Goal: Task Accomplishment & Management: Manage account settings

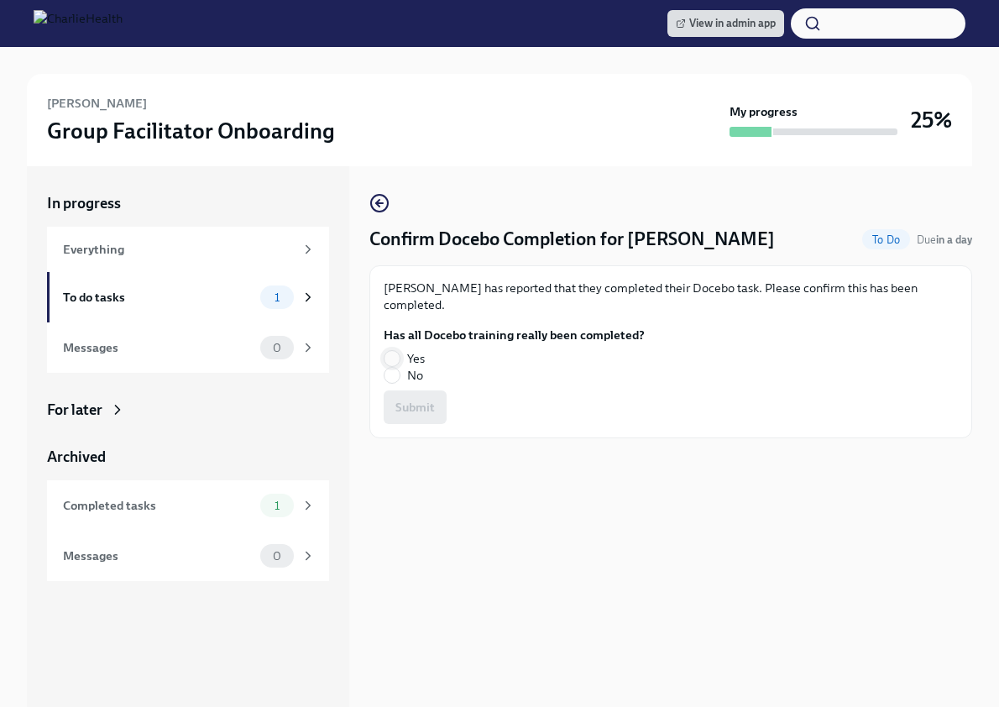
click at [395, 351] on input "Yes" at bounding box center [392, 358] width 15 height 15
radio input "true"
click at [410, 399] on span "Submit" at bounding box center [415, 407] width 39 height 17
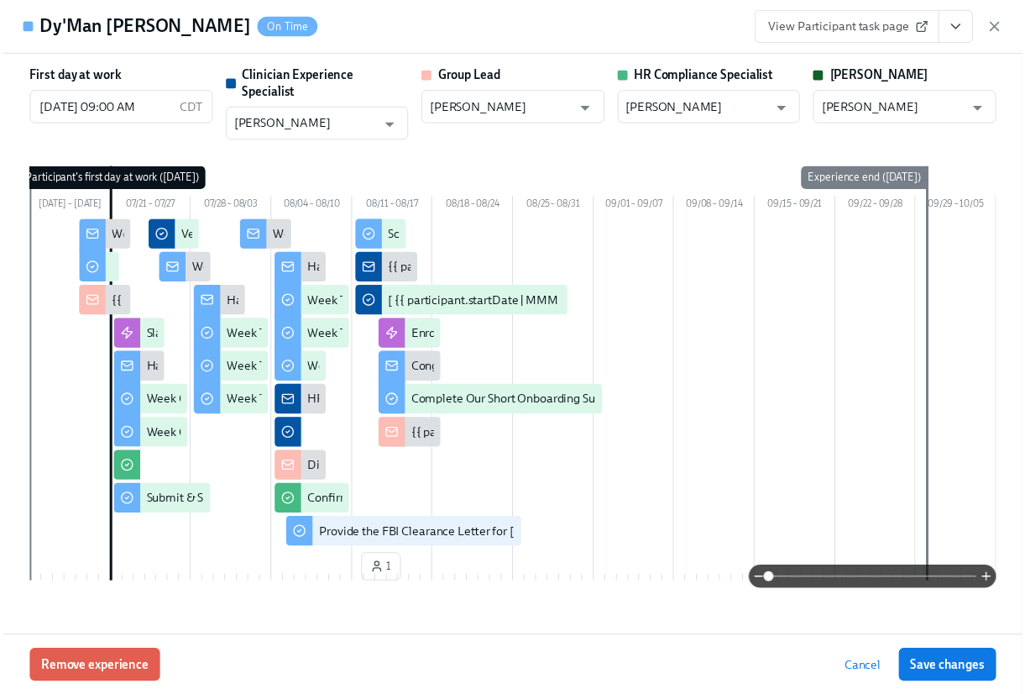
scroll to position [0, 25023]
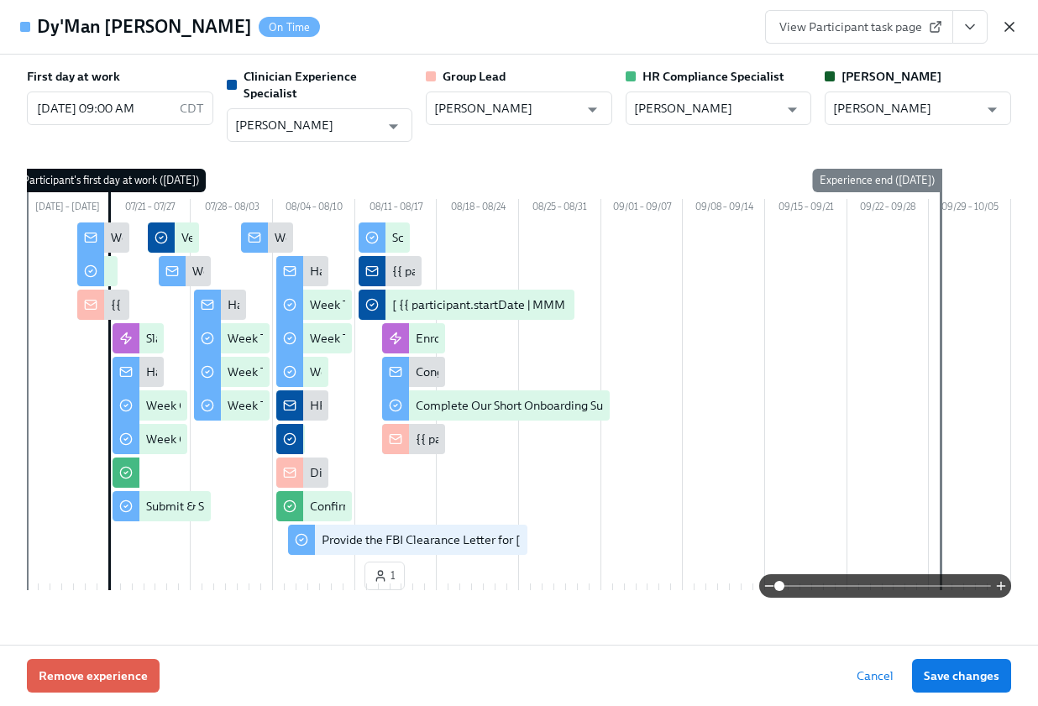
click at [1013, 24] on icon "button" at bounding box center [1009, 27] width 8 height 8
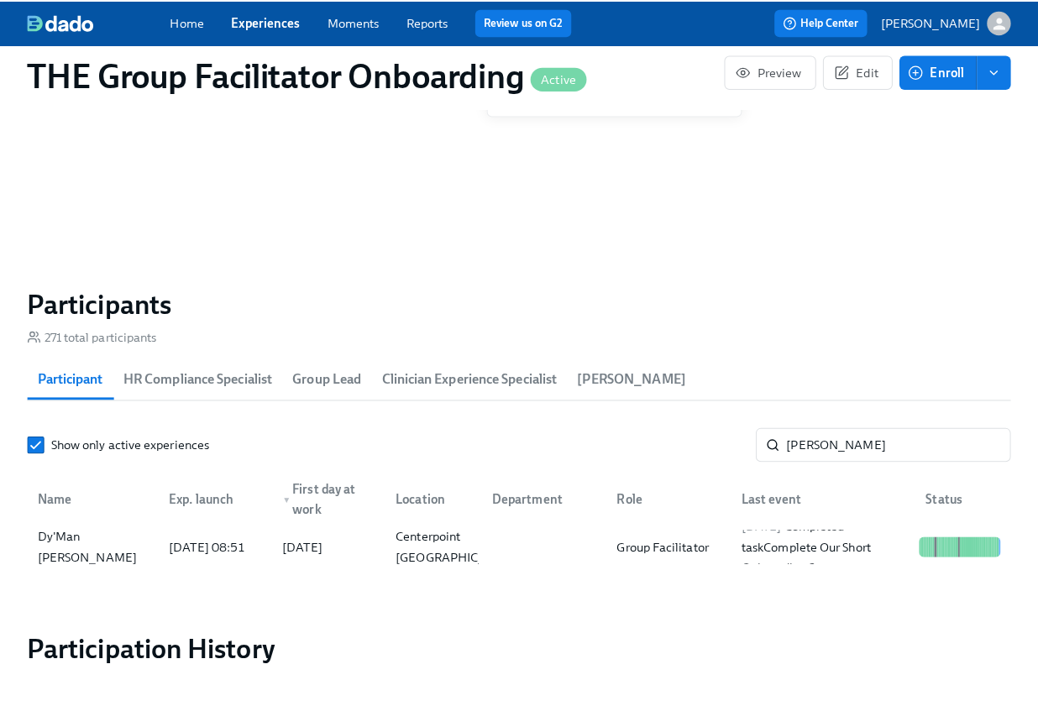
scroll to position [0, 25010]
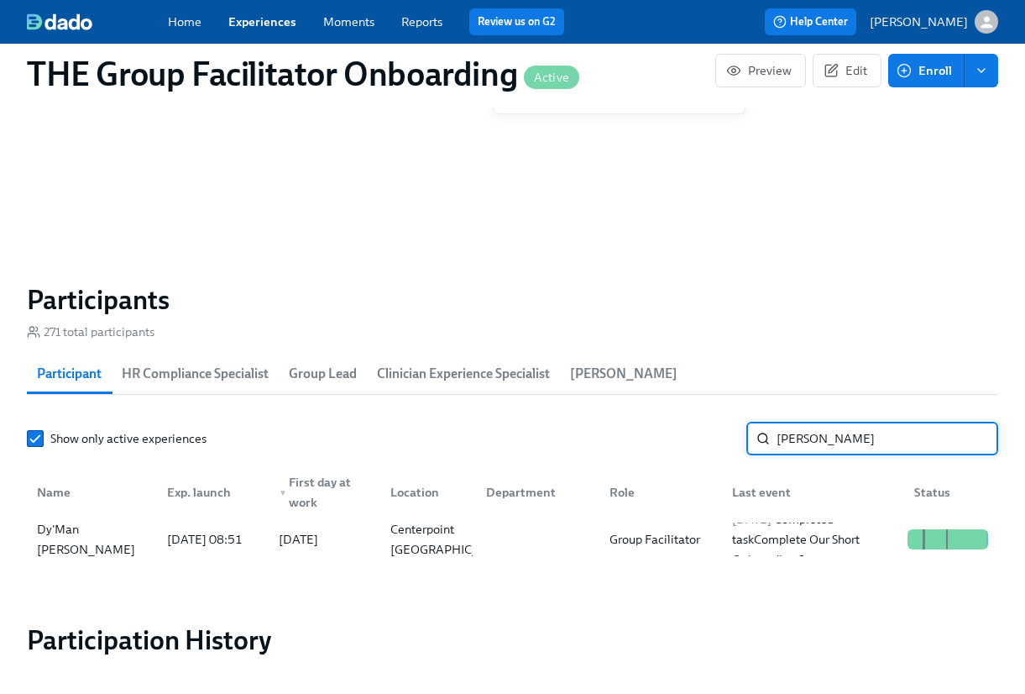
click at [807, 445] on input "webb" at bounding box center [888, 439] width 222 height 34
type input "l"
click at [60, 539] on div "Laura Corbett" at bounding box center [86, 539] width 112 height 20
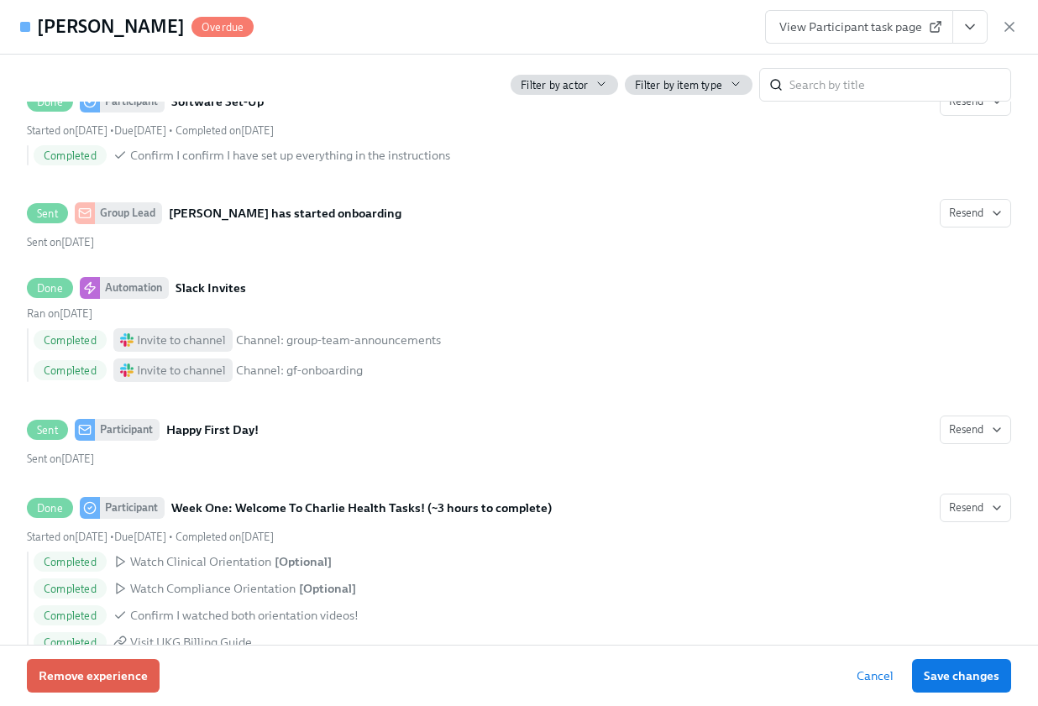
scroll to position [717, 0]
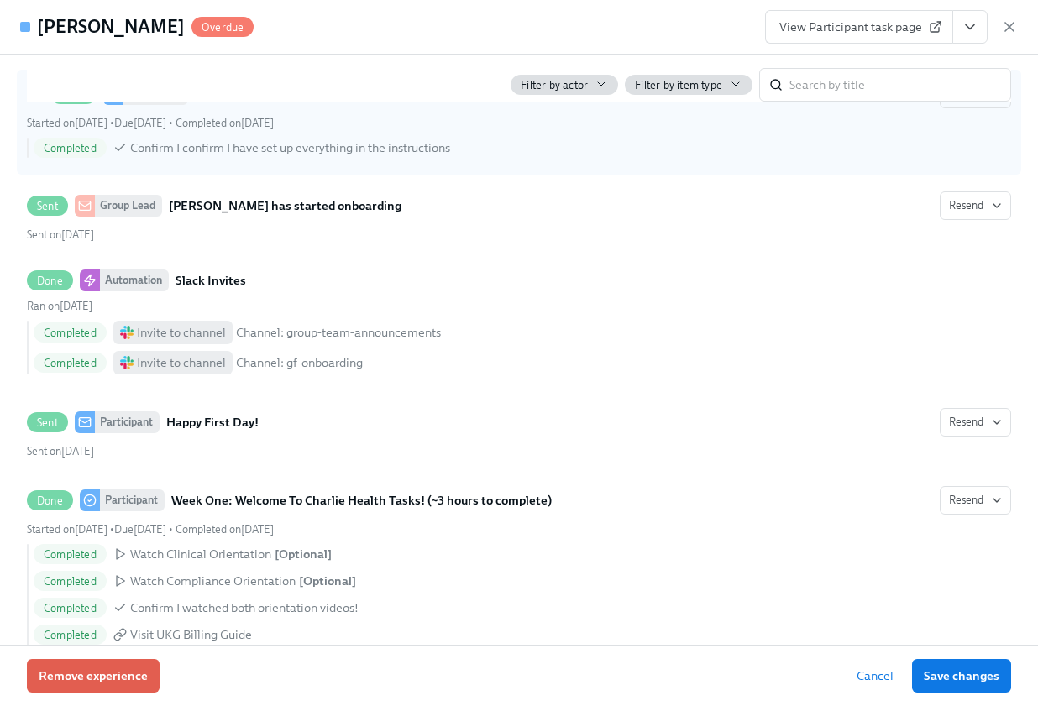
drag, startPoint x: 831, startPoint y: 200, endPoint x: 880, endPoint y: 118, distance: 95.4
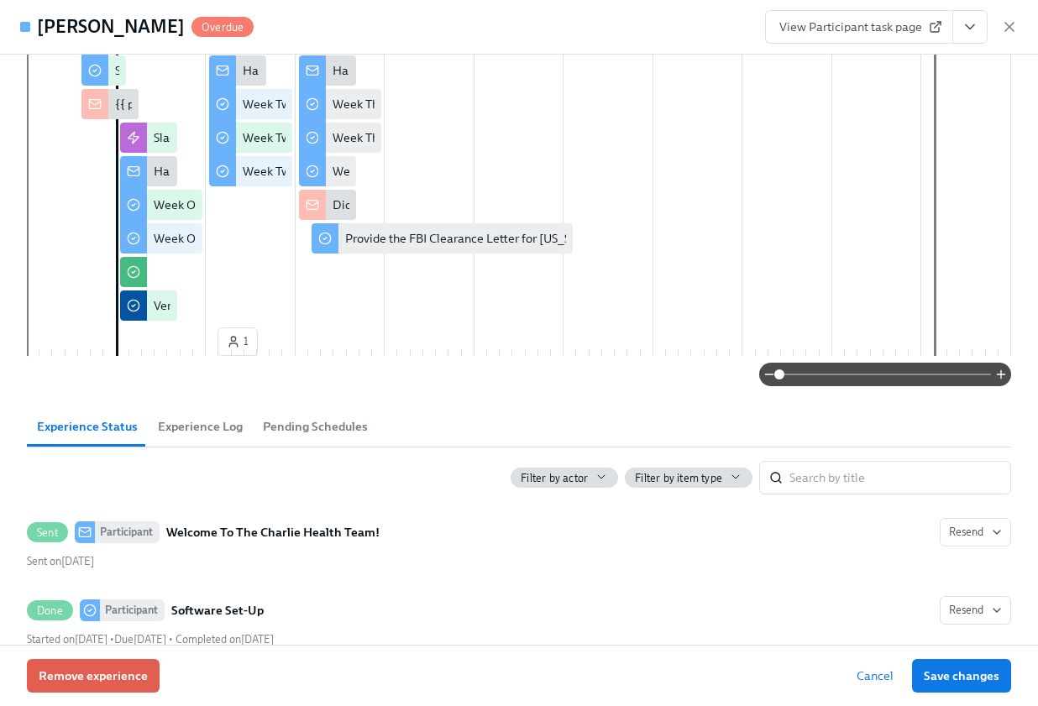
scroll to position [200, 0]
click at [1007, 102] on div "First day at work 08/04/2025 09:00 AM CDT ​ Clinician Experience Specialist Lar…" at bounding box center [519, 350] width 1038 height 590
click at [1019, 95] on div "First day at work 08/04/2025 09:00 AM CDT ​ Clinician Experience Specialist Lar…" at bounding box center [519, 350] width 1038 height 590
click at [1015, 143] on div "First day at work 08/04/2025 09:00 AM CDT ​ Clinician Experience Specialist Lar…" at bounding box center [519, 350] width 1038 height 590
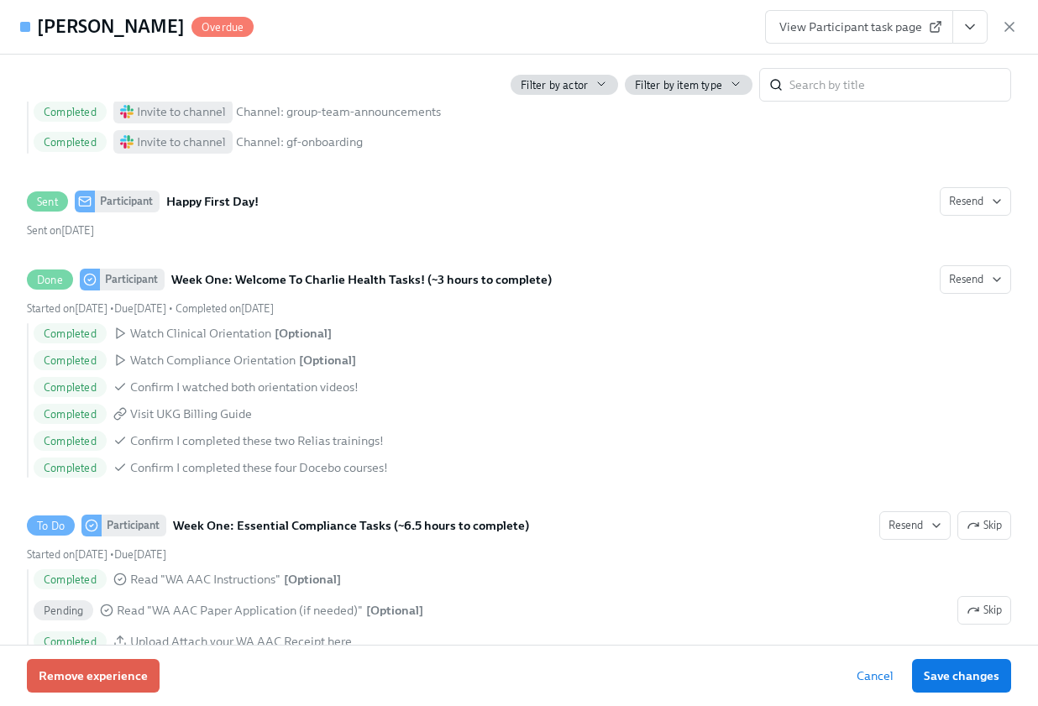
scroll to position [0, 0]
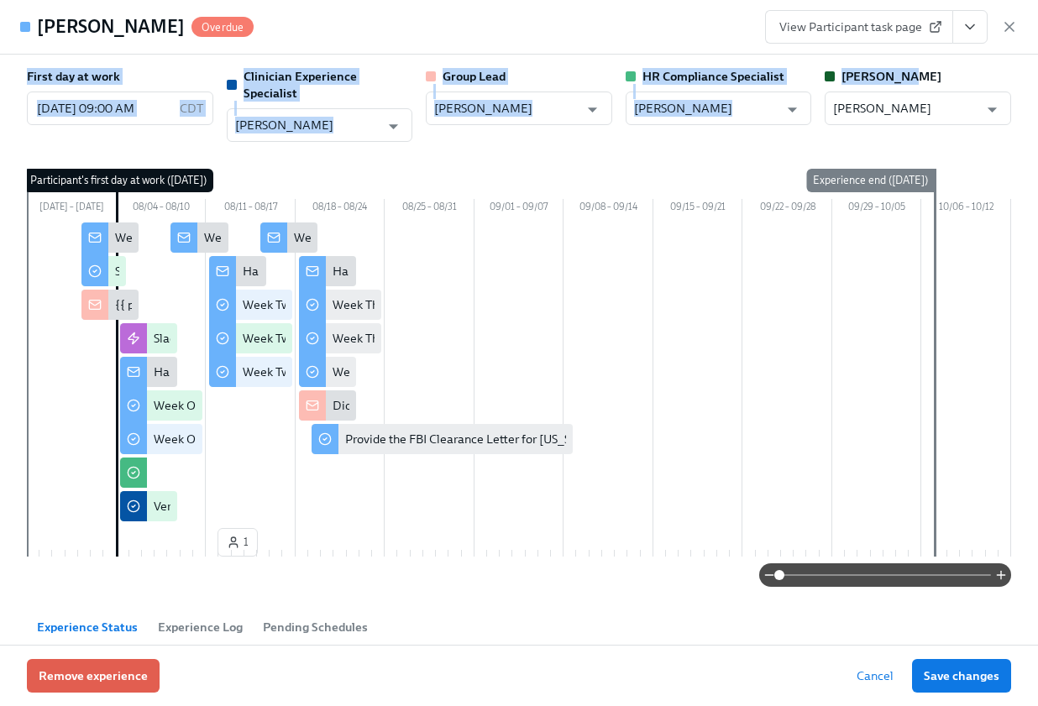
click at [1032, 74] on div "Laura Corbett Overdue View Participant task page First day at work 08/04/2025 0…" at bounding box center [519, 353] width 1038 height 706
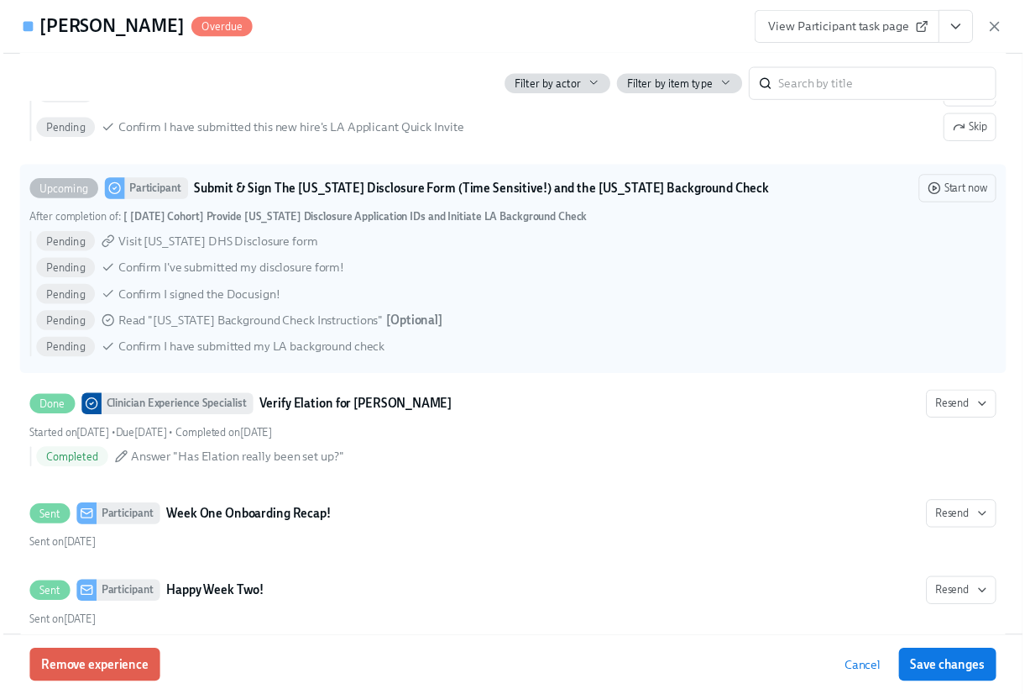
scroll to position [1257, 0]
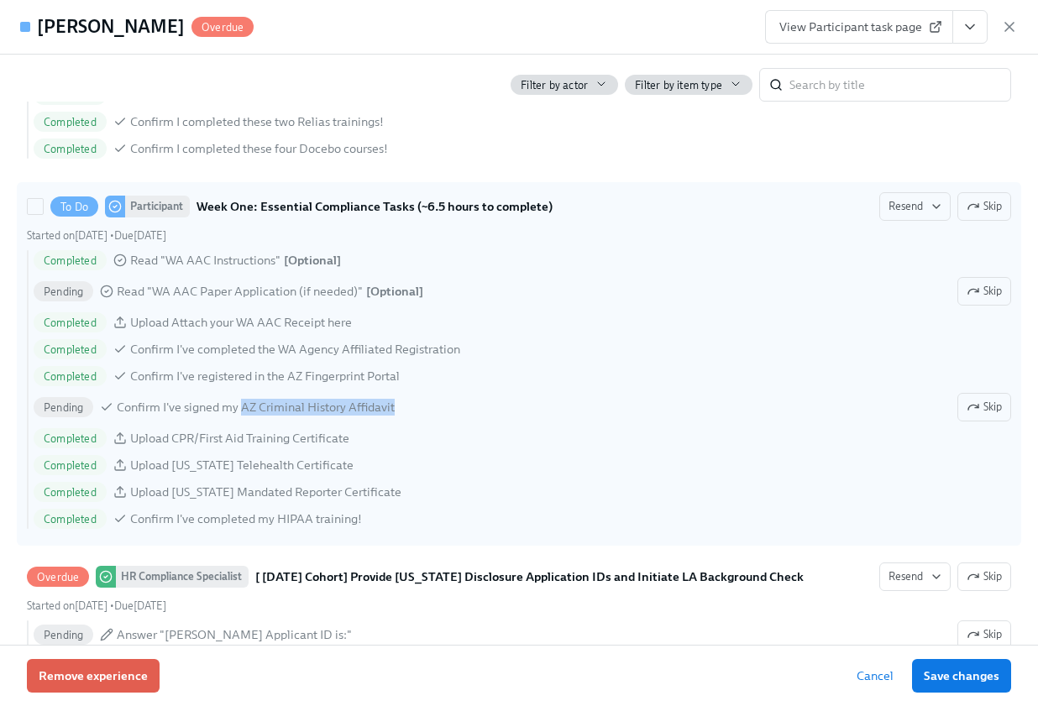
drag, startPoint x: 496, startPoint y: 403, endPoint x: 242, endPoint y: 409, distance: 254.5
click at [242, 409] on div "Pending Confirm I've signed my AZ Criminal History Affidavit Skip" at bounding box center [523, 407] width 978 height 29
copy span "AZ Criminal History Affidavit"
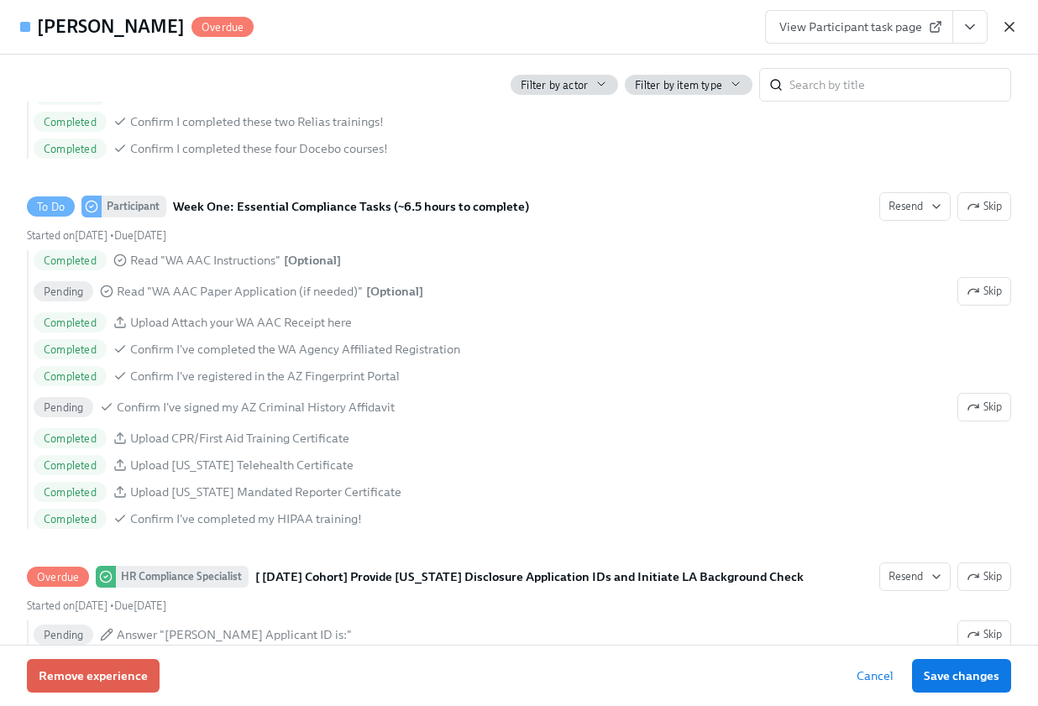
click at [1013, 29] on icon "button" at bounding box center [1009, 26] width 17 height 17
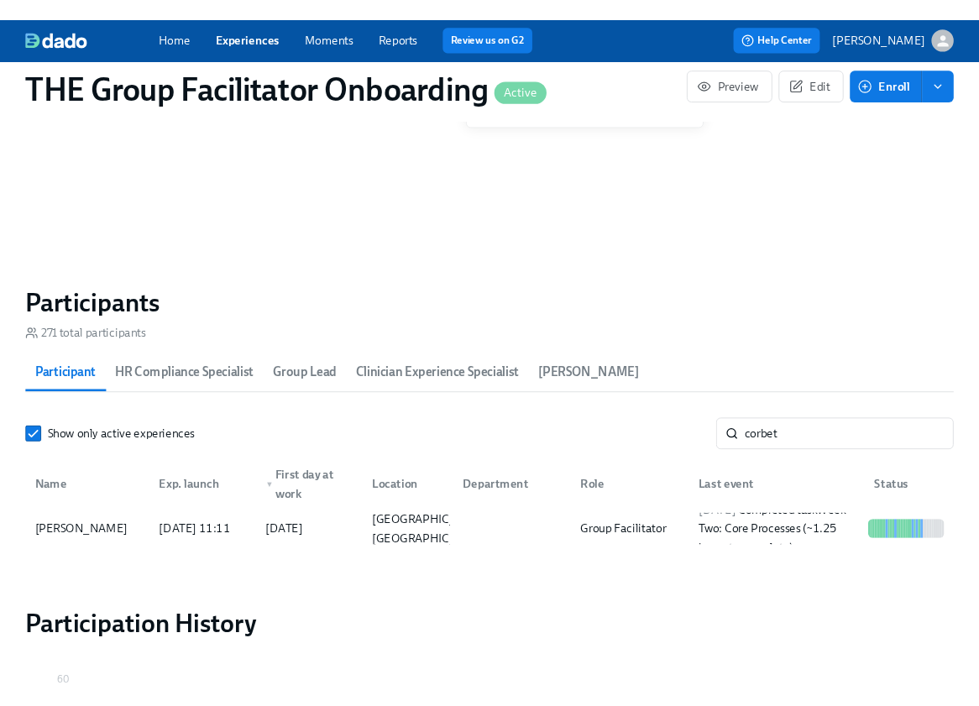
scroll to position [0, 25010]
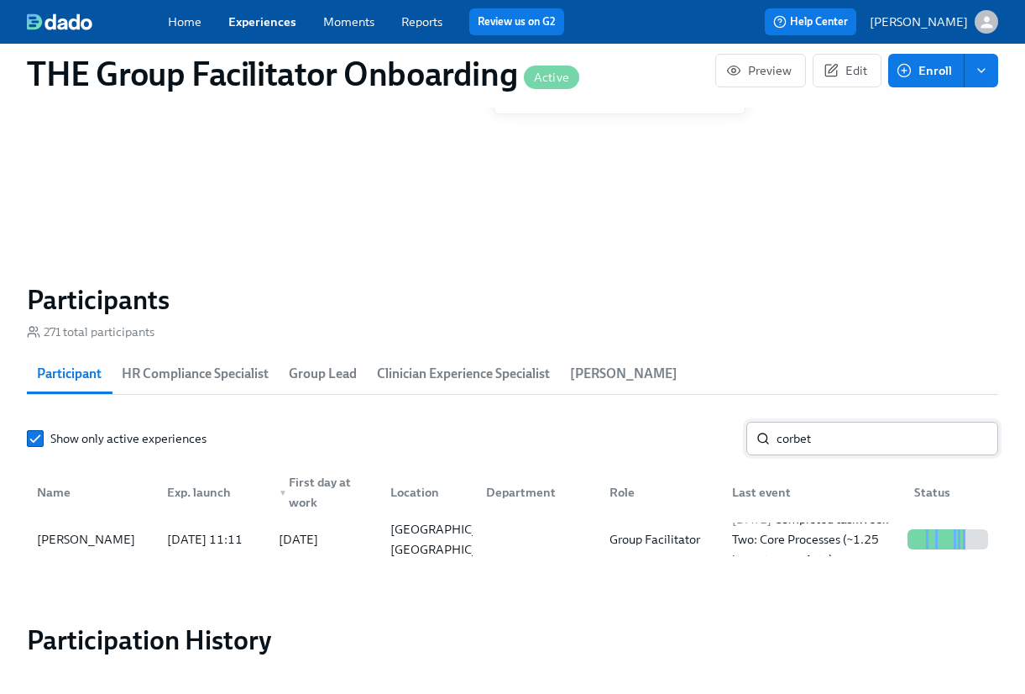
click at [811, 443] on input "corbet" at bounding box center [888, 439] width 222 height 34
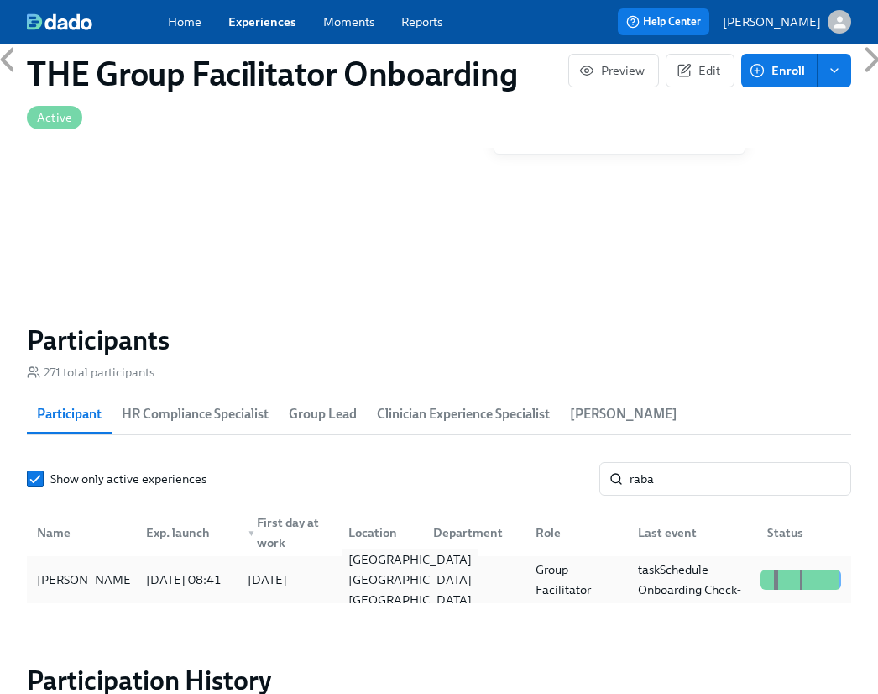
click at [367, 575] on div "Lewisville TX US" at bounding box center [410, 579] width 137 height 60
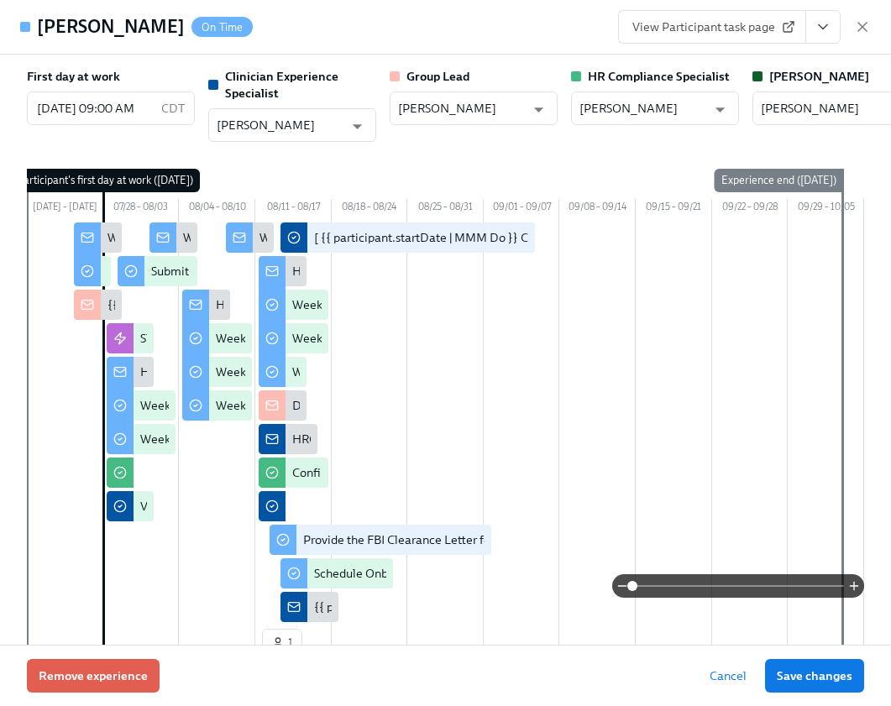
click at [826, 18] on icon "View task page" at bounding box center [823, 26] width 17 height 17
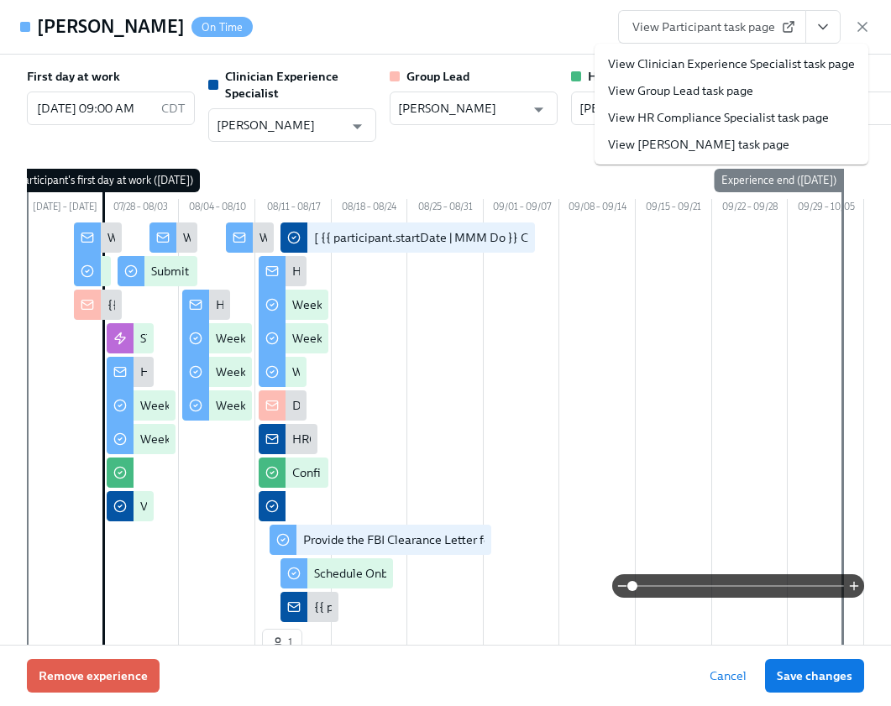
click at [805, 71] on link "View Clinician Experience Specialist task page" at bounding box center [731, 63] width 247 height 17
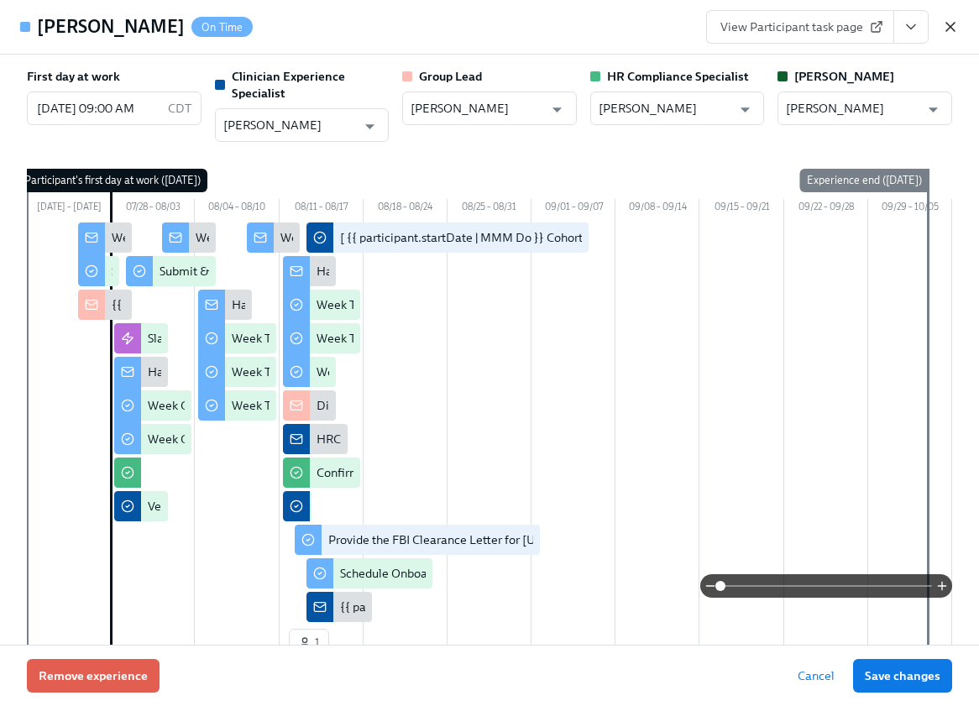
click at [954, 24] on icon "button" at bounding box center [950, 26] width 17 height 17
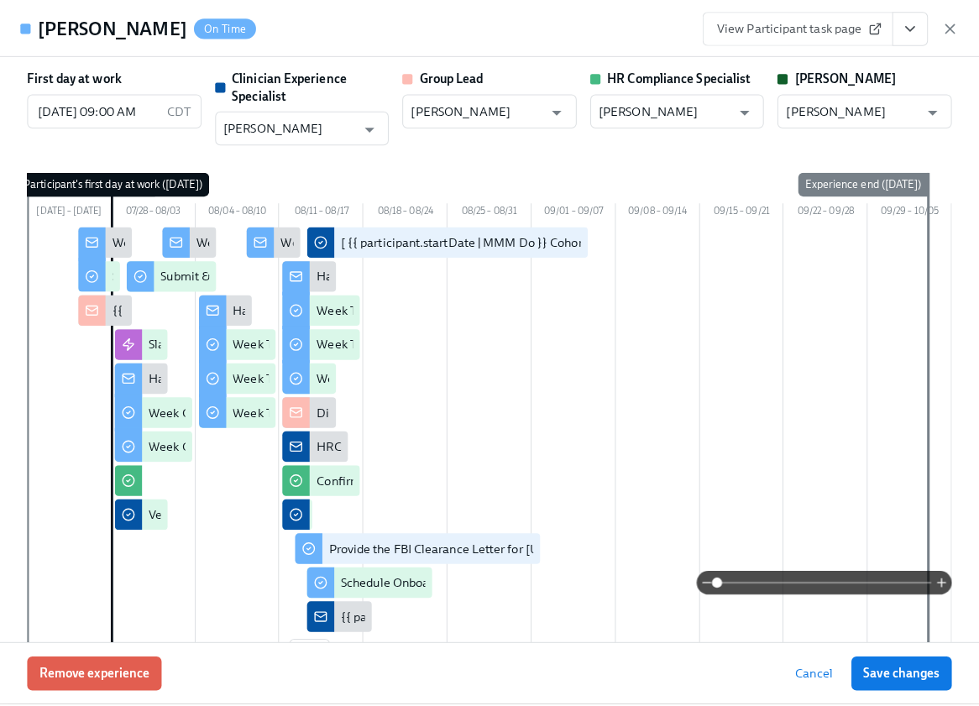
scroll to position [0, 25069]
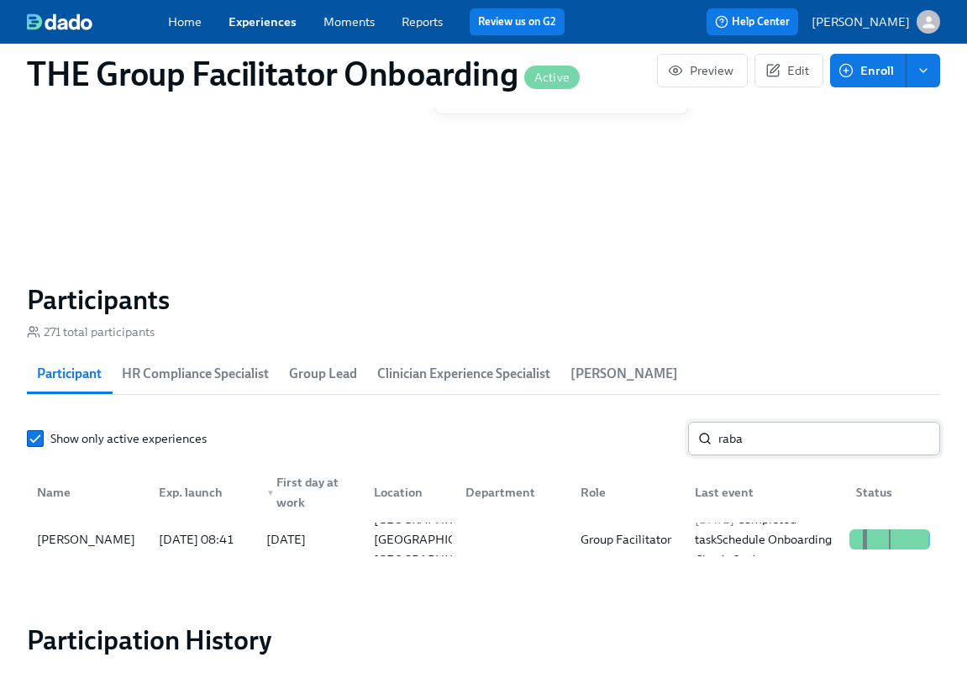
click at [753, 448] on input "raba" at bounding box center [829, 439] width 222 height 34
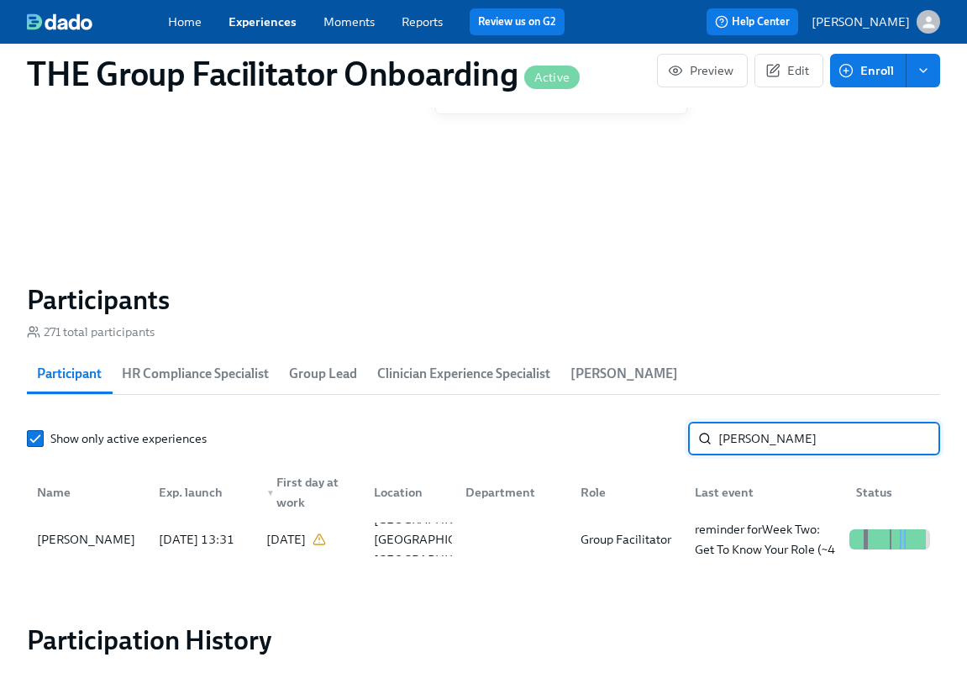
type input "hicks"
click at [406, 540] on div "Dallas TX US" at bounding box center [435, 539] width 137 height 60
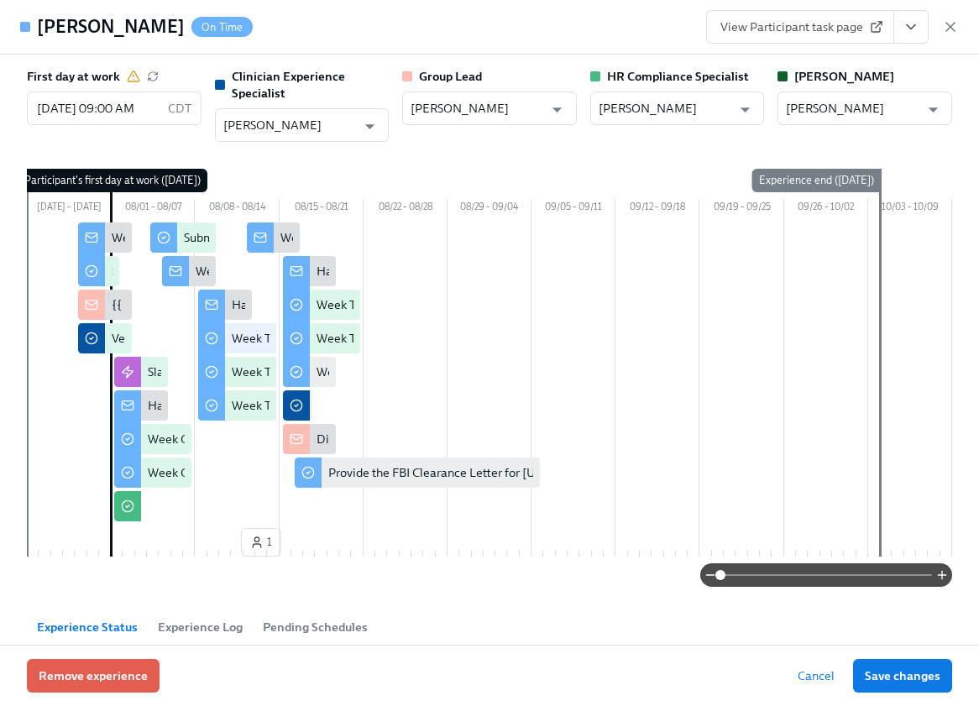
scroll to position [0, 25082]
click at [913, 24] on icon "View task page" at bounding box center [911, 26] width 17 height 17
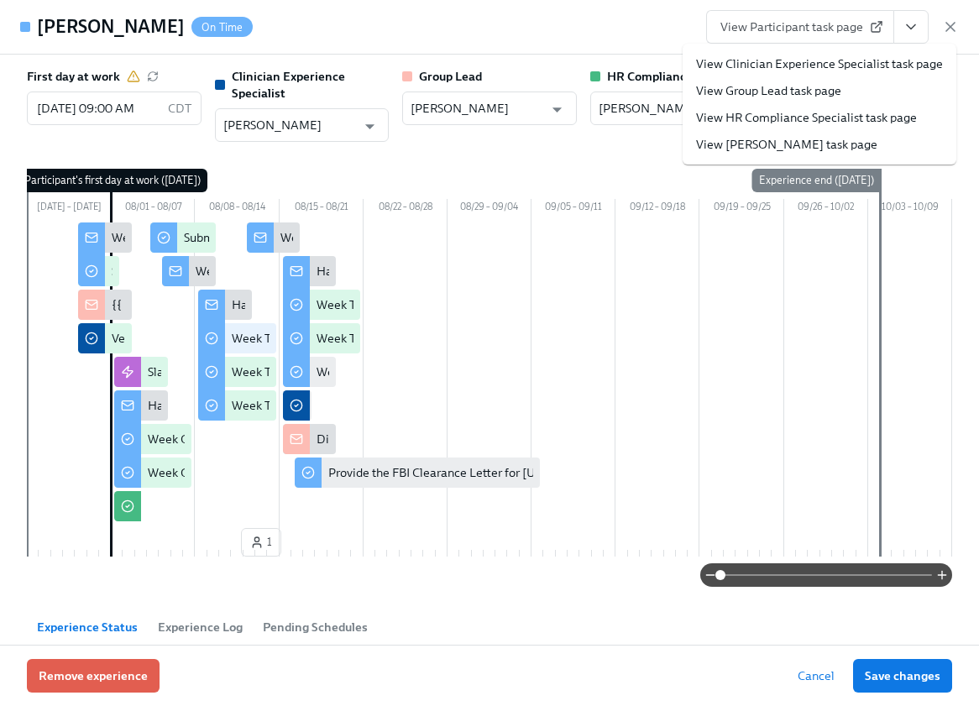
click at [868, 56] on link "View Clinician Experience Specialist task page" at bounding box center [819, 63] width 247 height 17
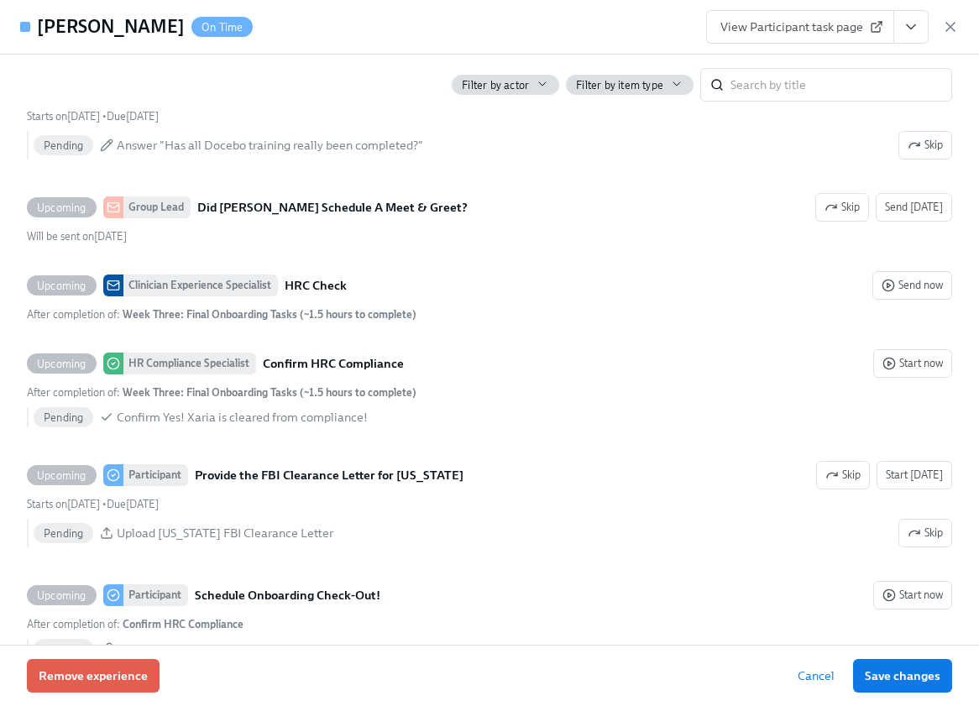
scroll to position [3639, 0]
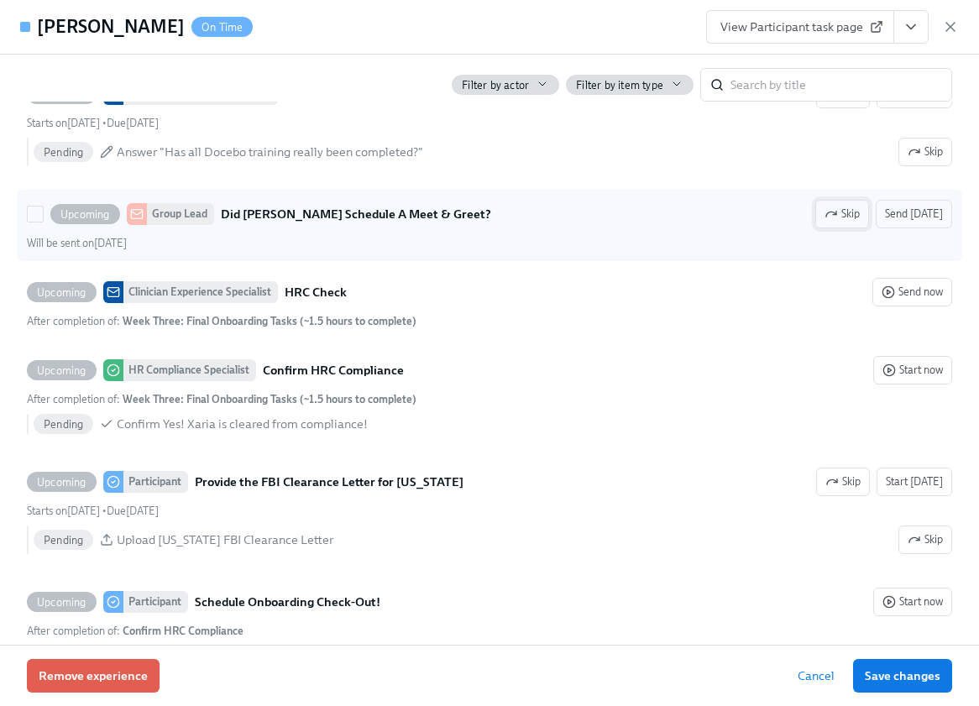
click at [825, 214] on icon "button" at bounding box center [831, 213] width 13 height 13
click at [886, 218] on button "Unskip" at bounding box center [919, 214] width 66 height 29
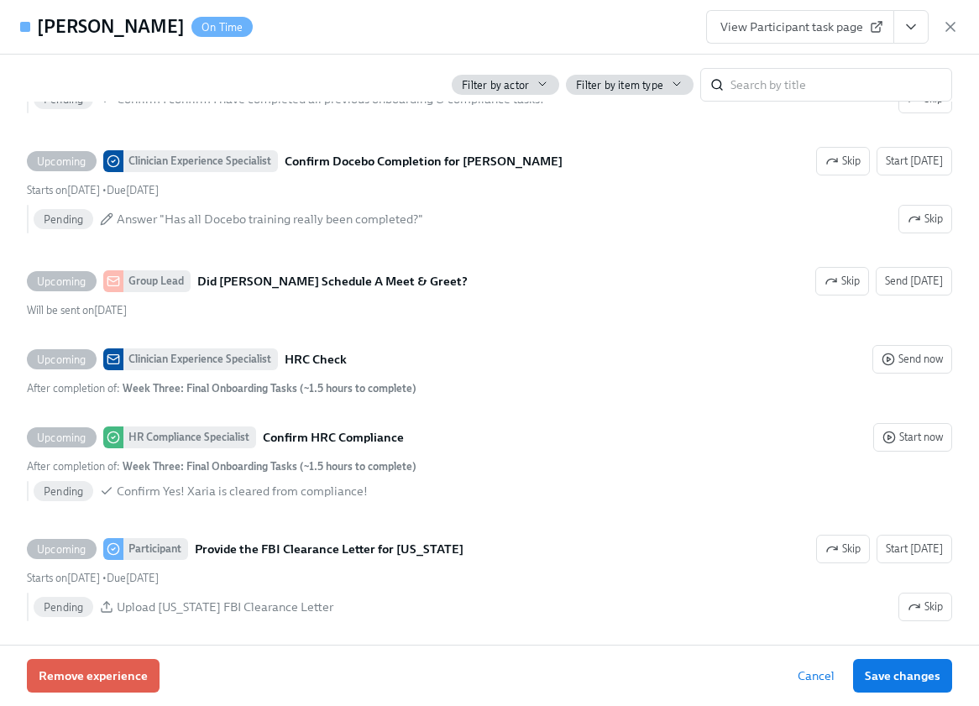
scroll to position [3586, 0]
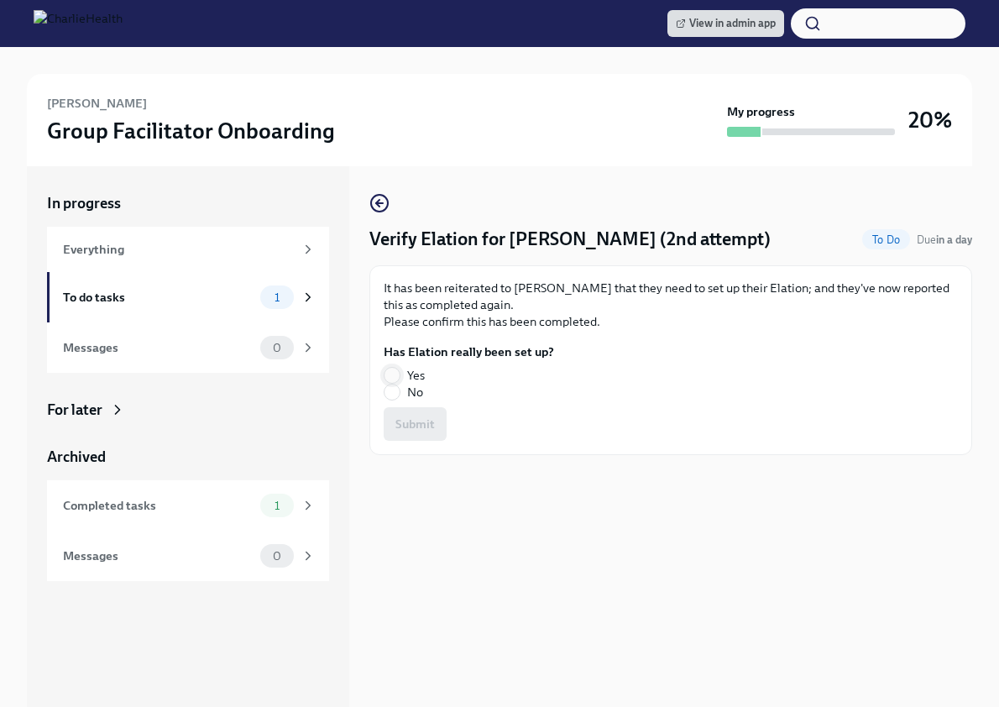
click at [395, 371] on input "Yes" at bounding box center [392, 375] width 15 height 15
radio input "true"
click at [421, 422] on span "Submit" at bounding box center [415, 424] width 39 height 17
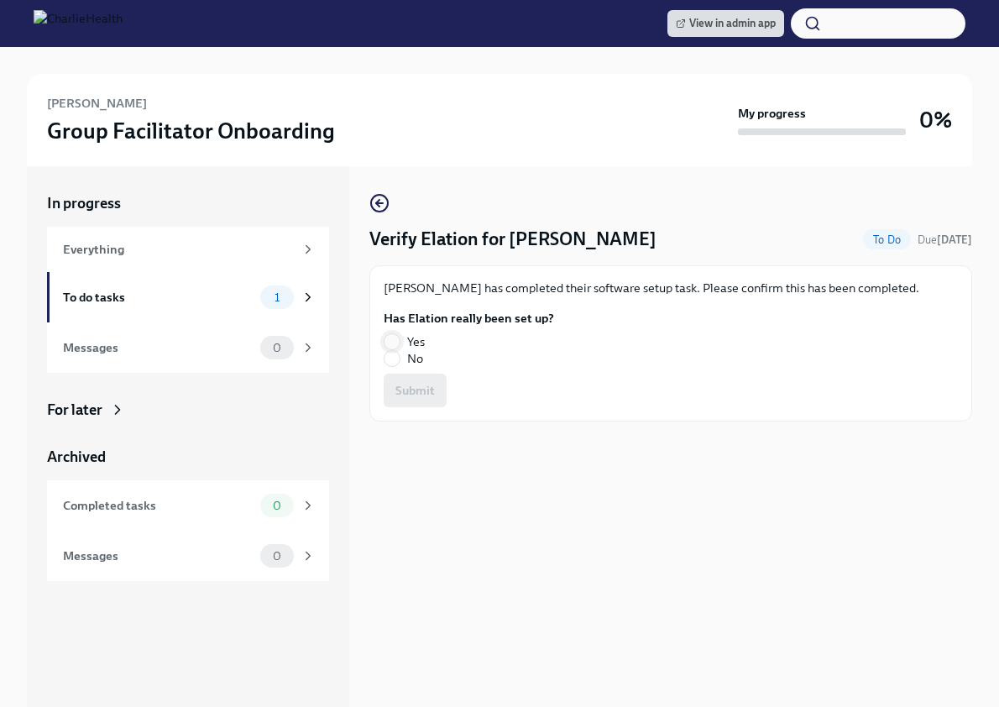
click at [387, 334] on input "Yes" at bounding box center [392, 341] width 15 height 15
radio input "true"
click at [412, 386] on span "Submit" at bounding box center [415, 390] width 39 height 17
